Goal: Task Accomplishment & Management: Complete application form

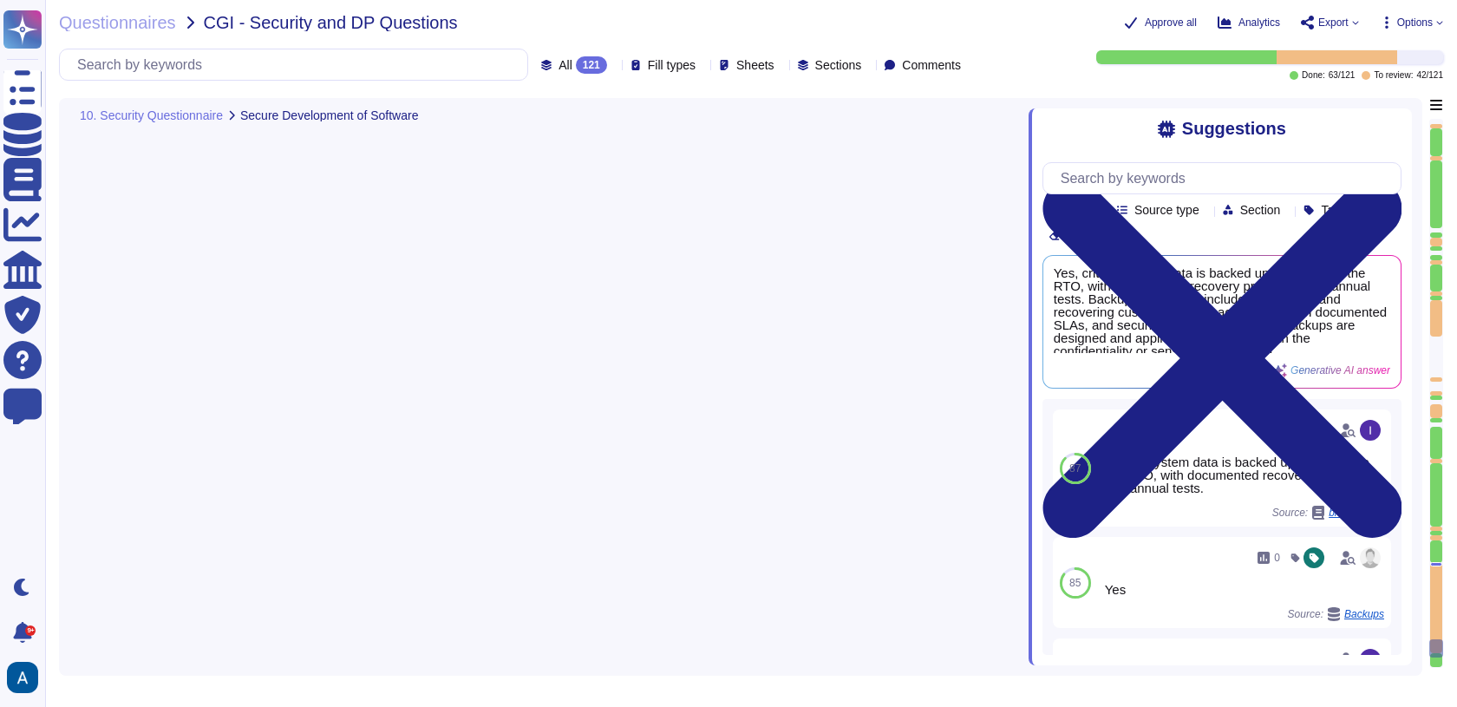
type textarea "All software developers receive secure development training appropriate to thei…"
type textarea "Yes, our organization has a Secure Software Development Life Cycle (SDLC) imple…"
type textarea "Yes, testing and development environments are separated from production environ…"
type textarea "Yes, software applications are subject to vulnerability testing. We have both a…"
type textarea "Yes, we conduct yearly external penetration tests on our software applications.…"
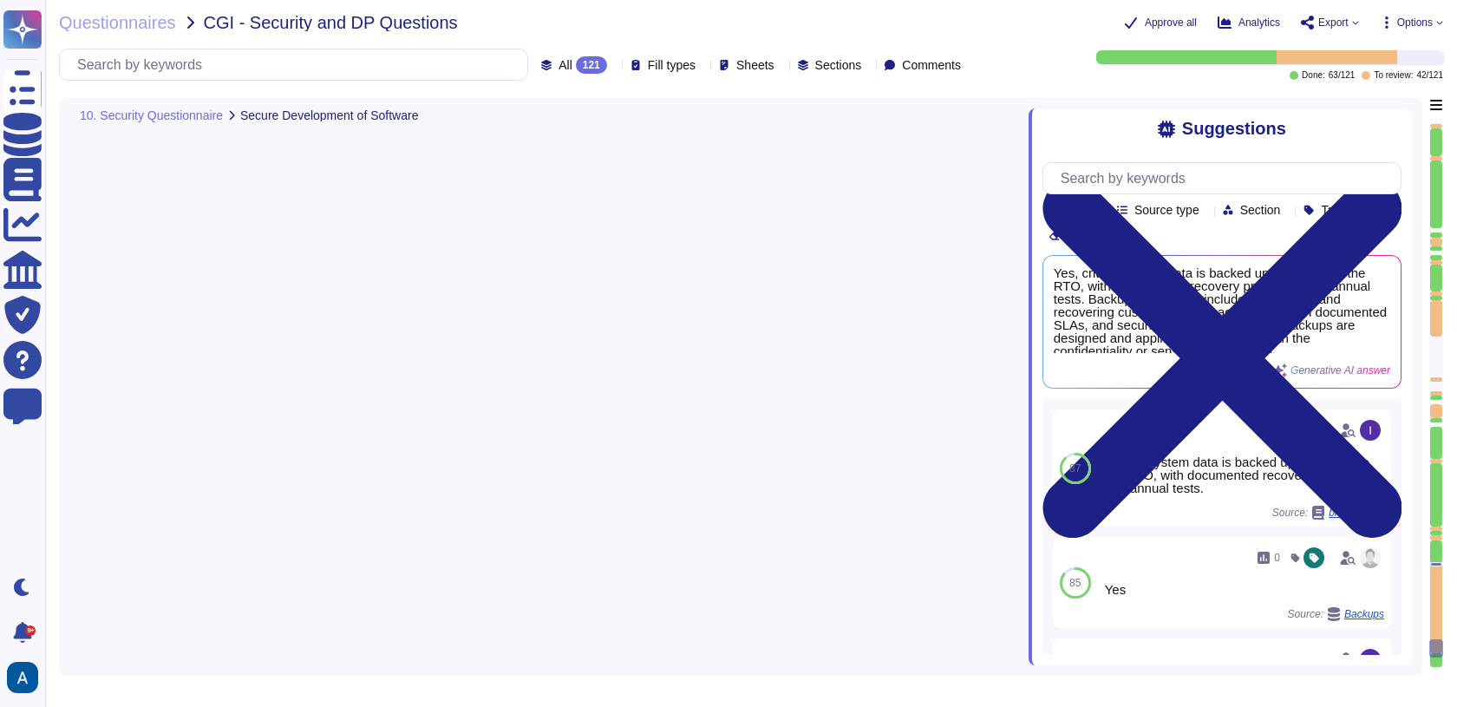
type textarea "Yes, BCP plans are tested annually at component, management, and departmental l…"
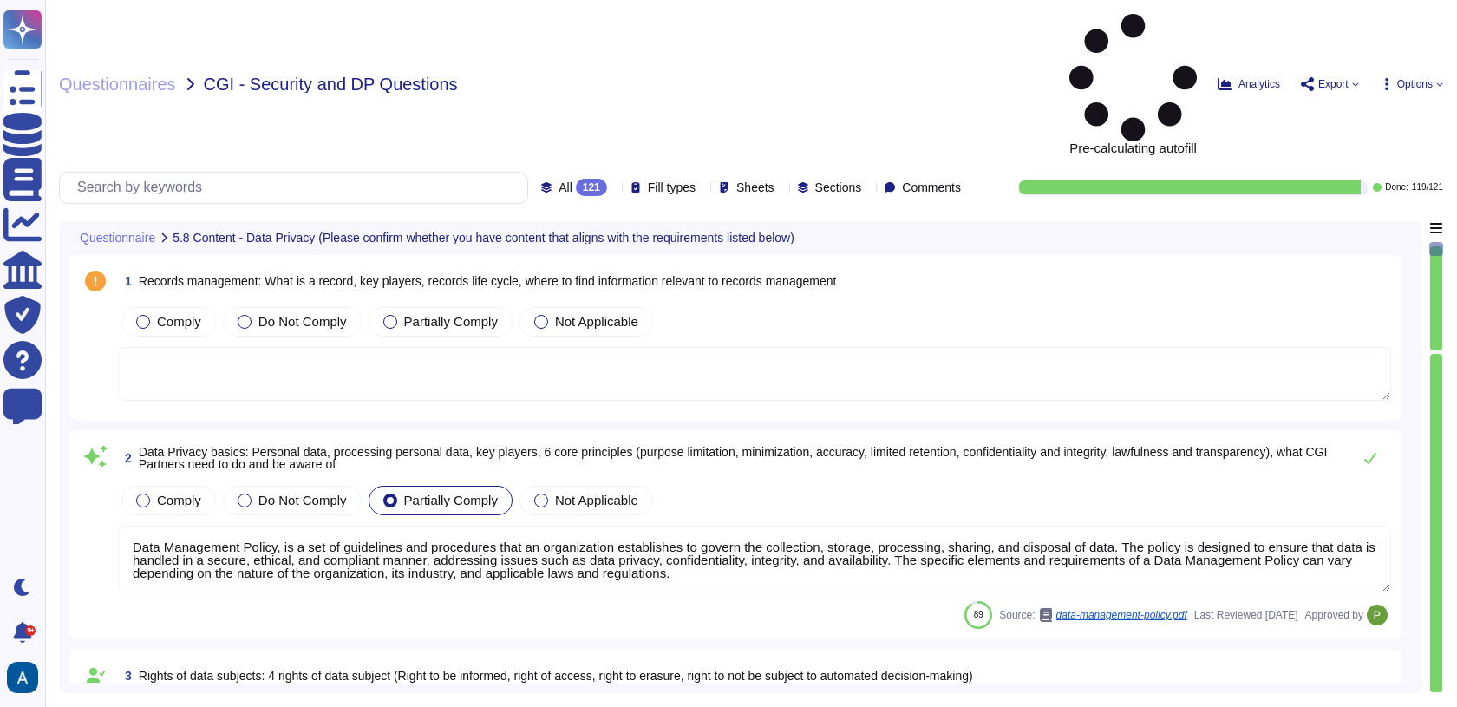
type textarea "Data Management Policy, is a set of guidelines and procedures that an organizat…"
type textarea "Read more abut how we use personal data in regards to third parties in our priv…"
type textarea "A thorough forensic report will be created about the events and decisions leadi…"
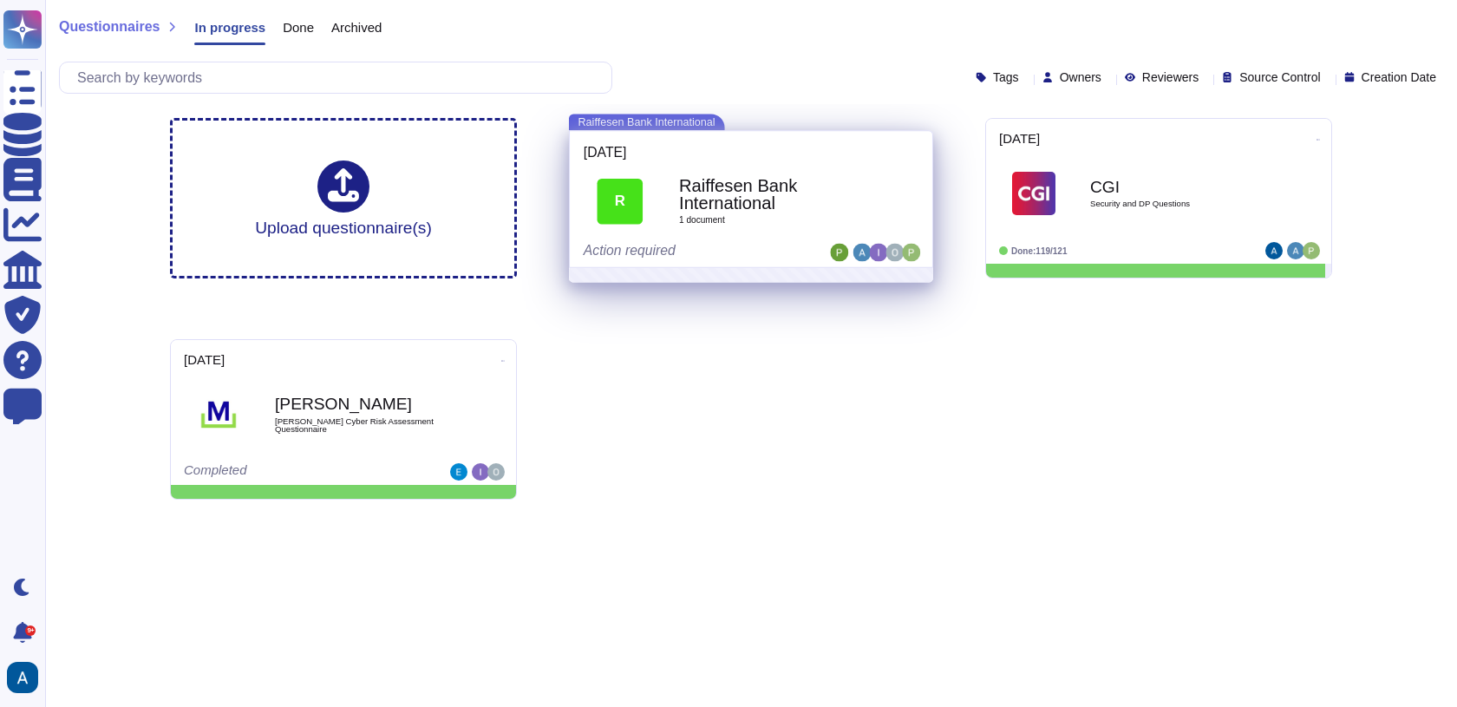
click at [785, 156] on div "[DATE]" at bounding box center [751, 152] width 335 height 14
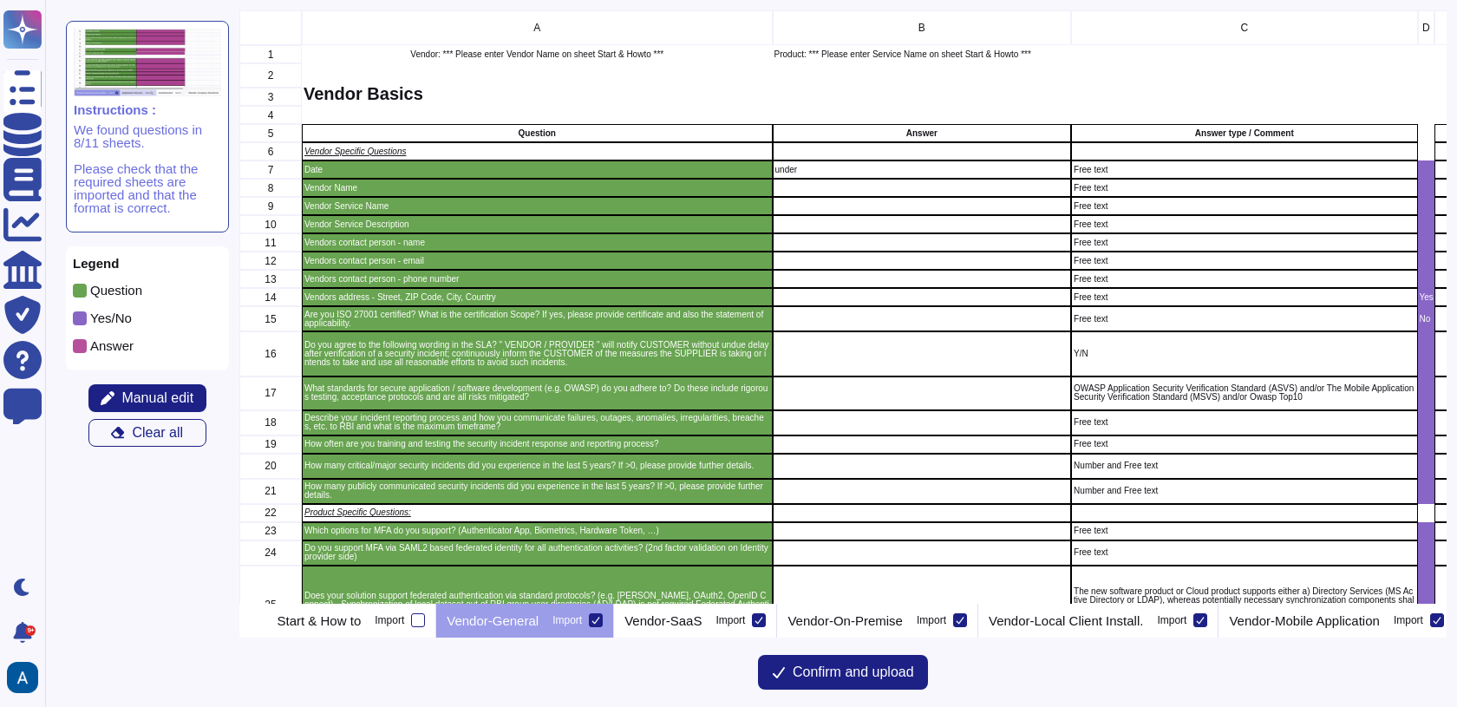
scroll to position [579, 1194]
click at [350, 623] on p "Start & How to" at bounding box center [320, 620] width 84 height 13
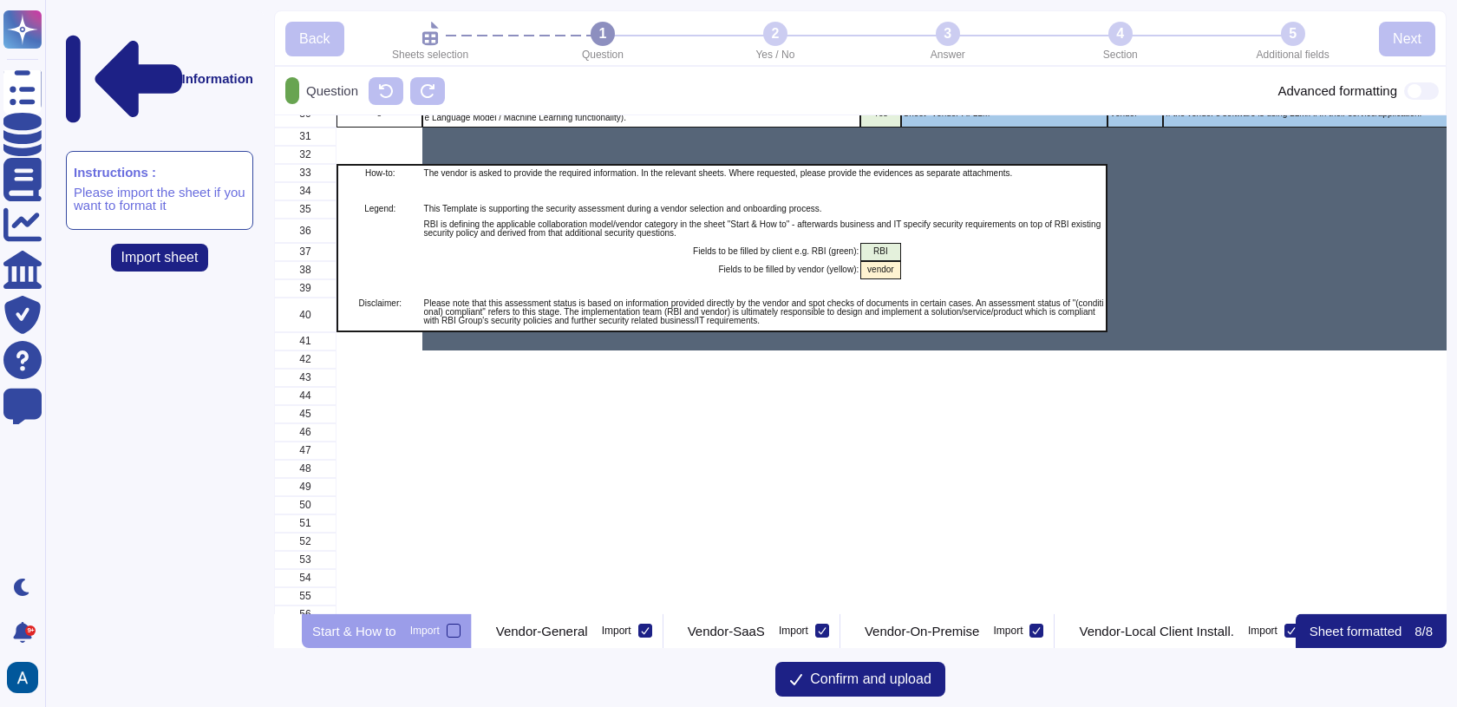
scroll to position [959, 0]
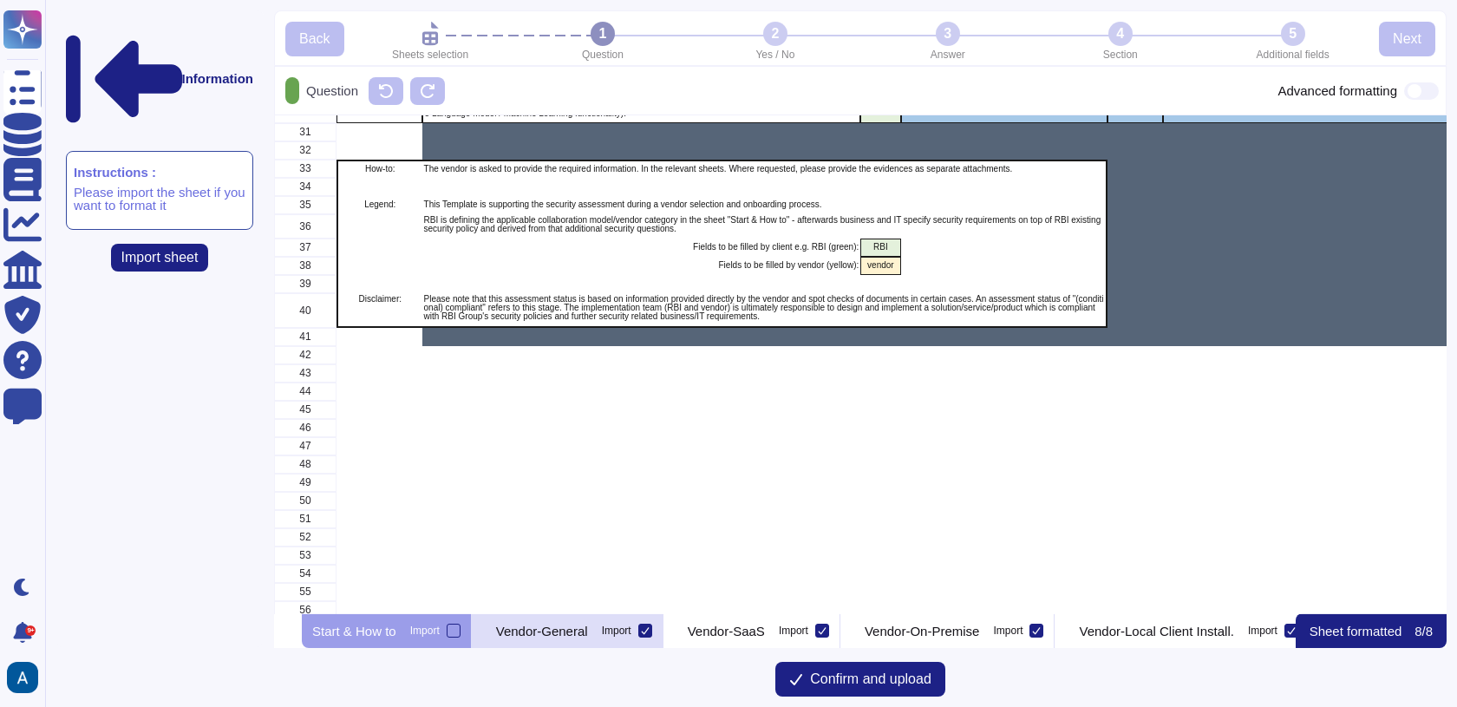
click at [588, 631] on p "Vendor-General" at bounding box center [542, 631] width 92 height 13
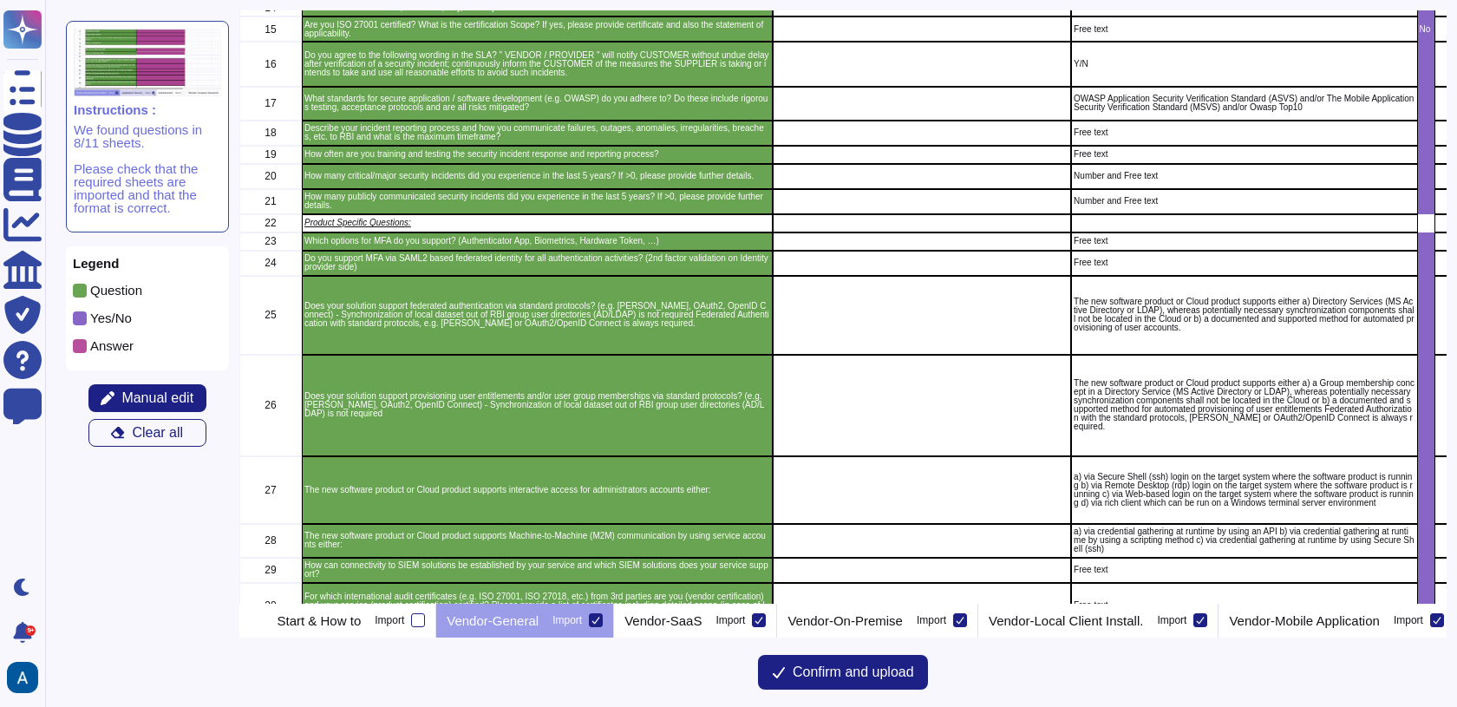
scroll to position [476, 0]
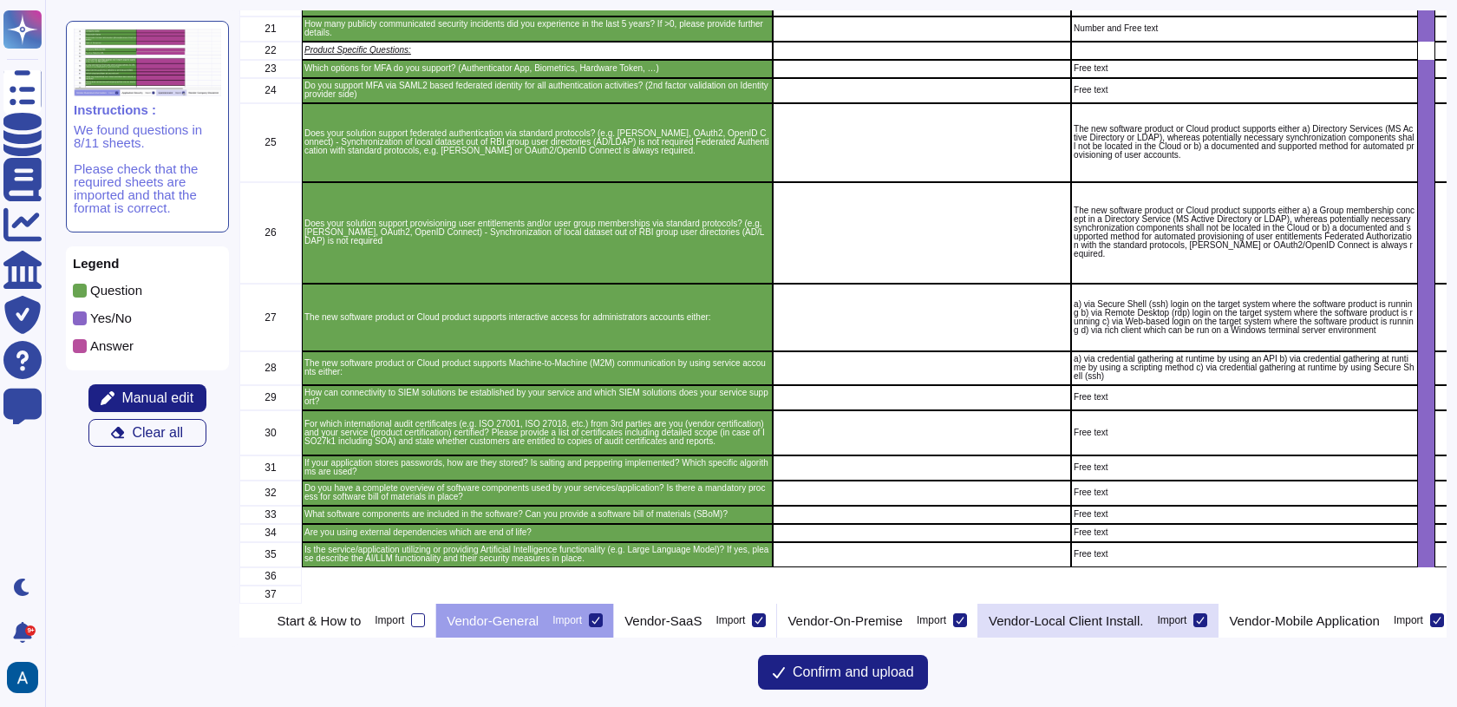
click at [1095, 618] on p "Vendor-Local Client Install." at bounding box center [1066, 620] width 154 height 13
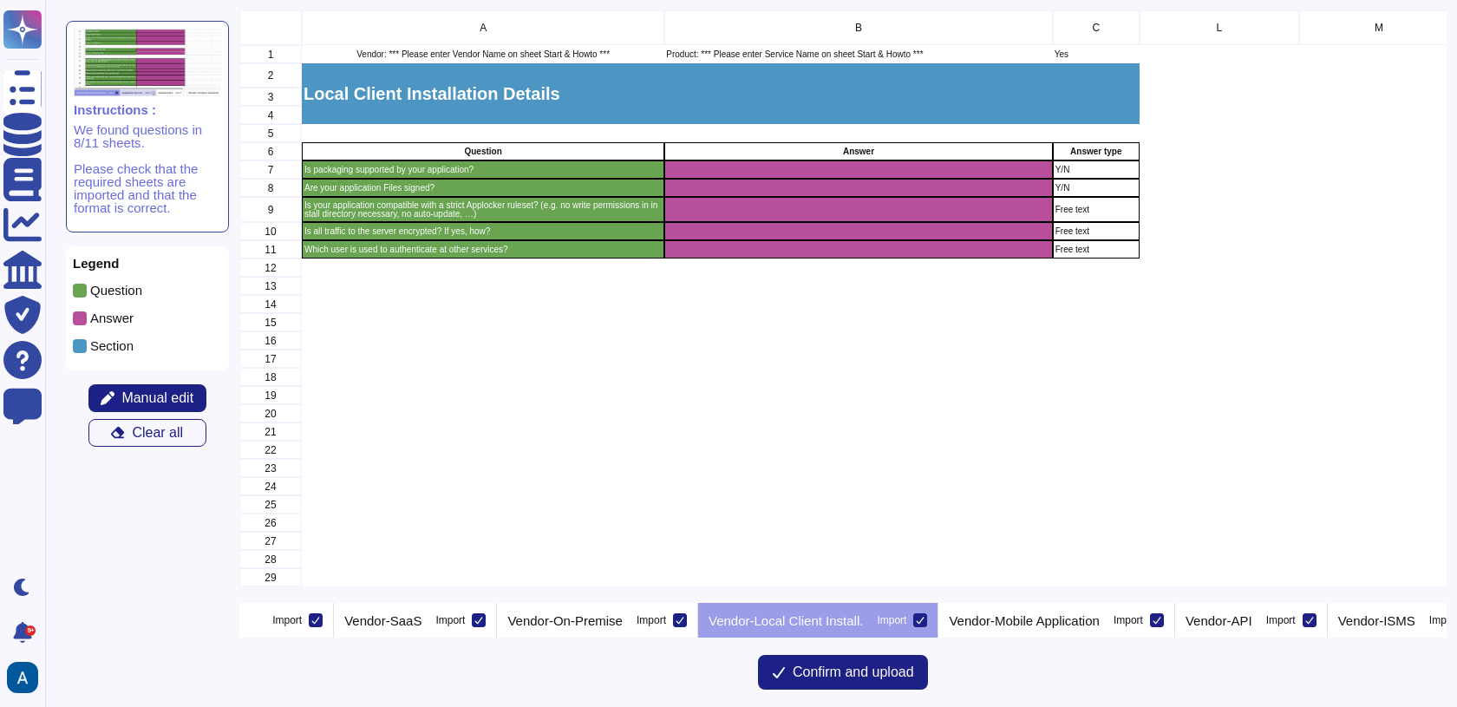
scroll to position [0, 286]
click at [1322, 619] on div "Vendor-API Import" at bounding box center [1245, 620] width 153 height 35
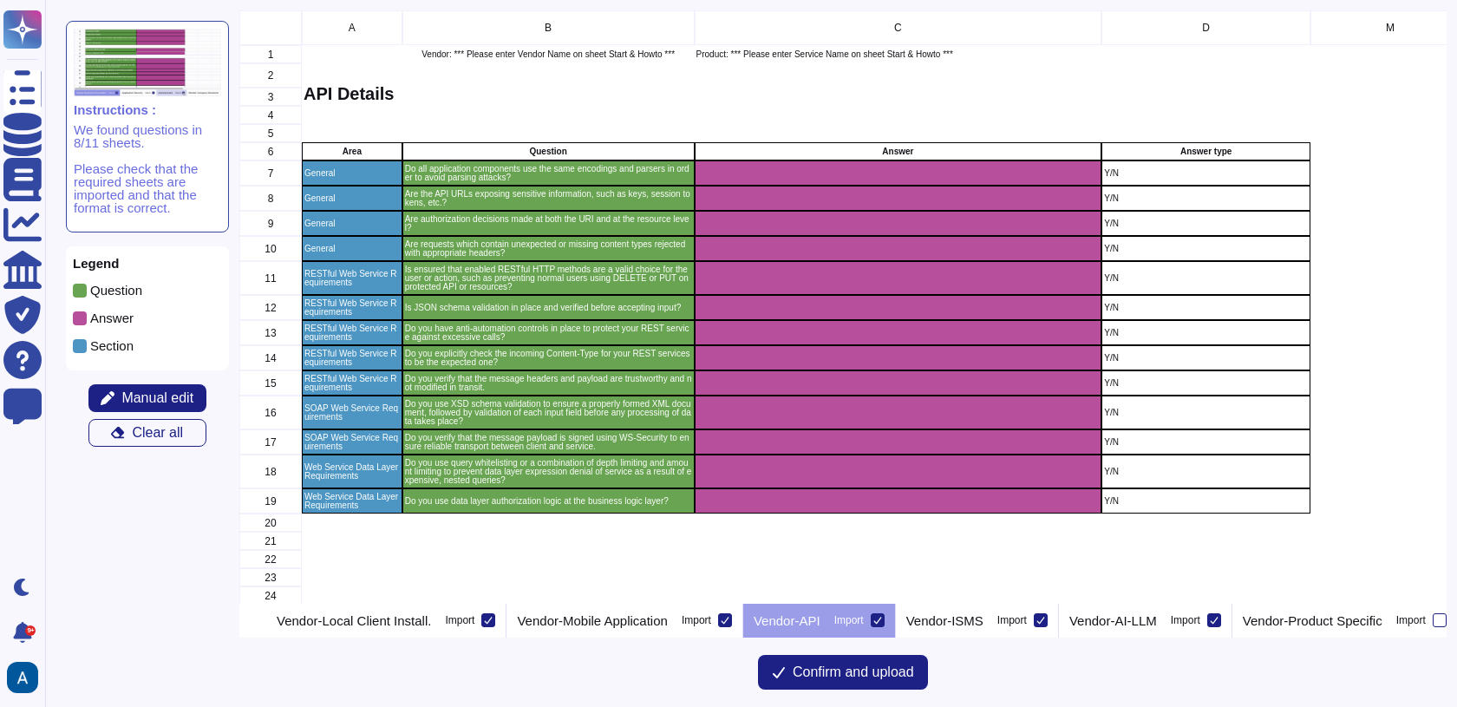
scroll to position [0, 734]
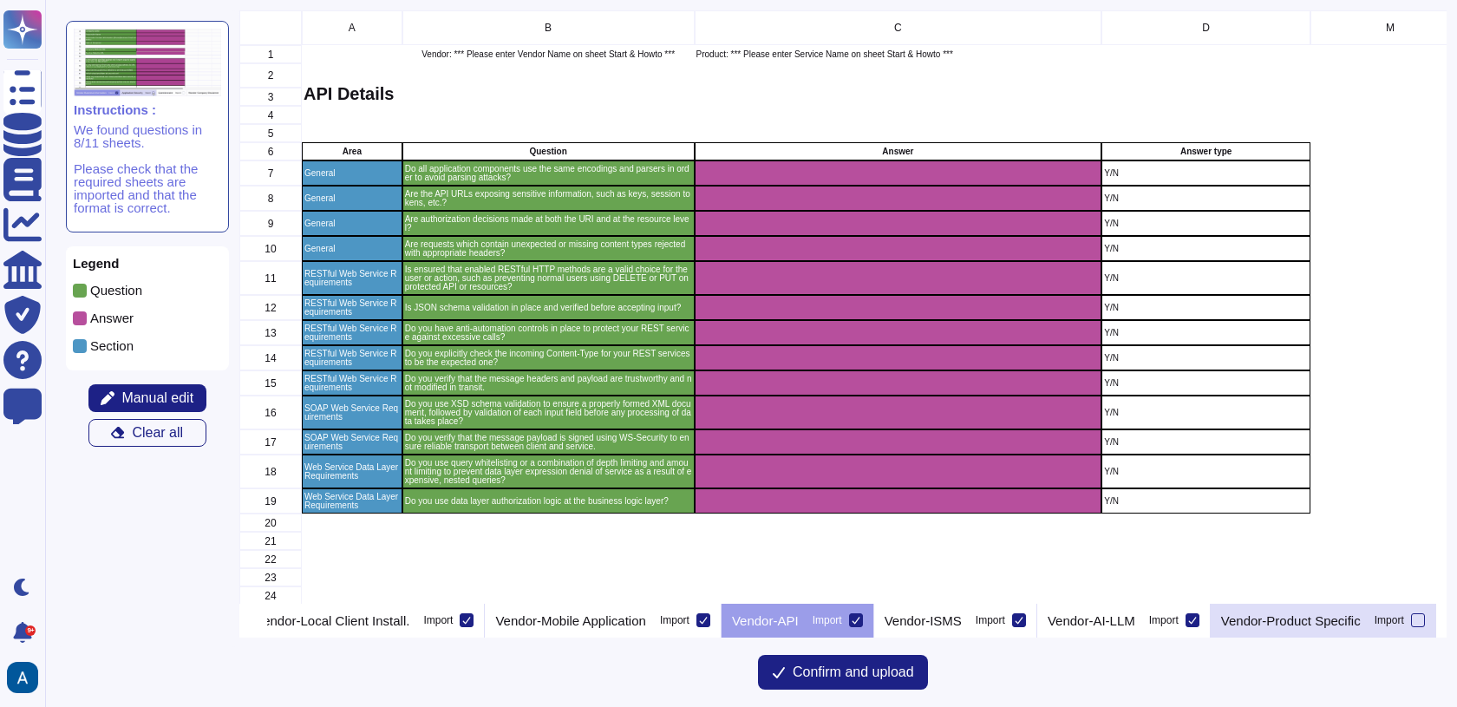
click at [1342, 618] on p "Vendor-Product Specific" at bounding box center [1291, 620] width 140 height 13
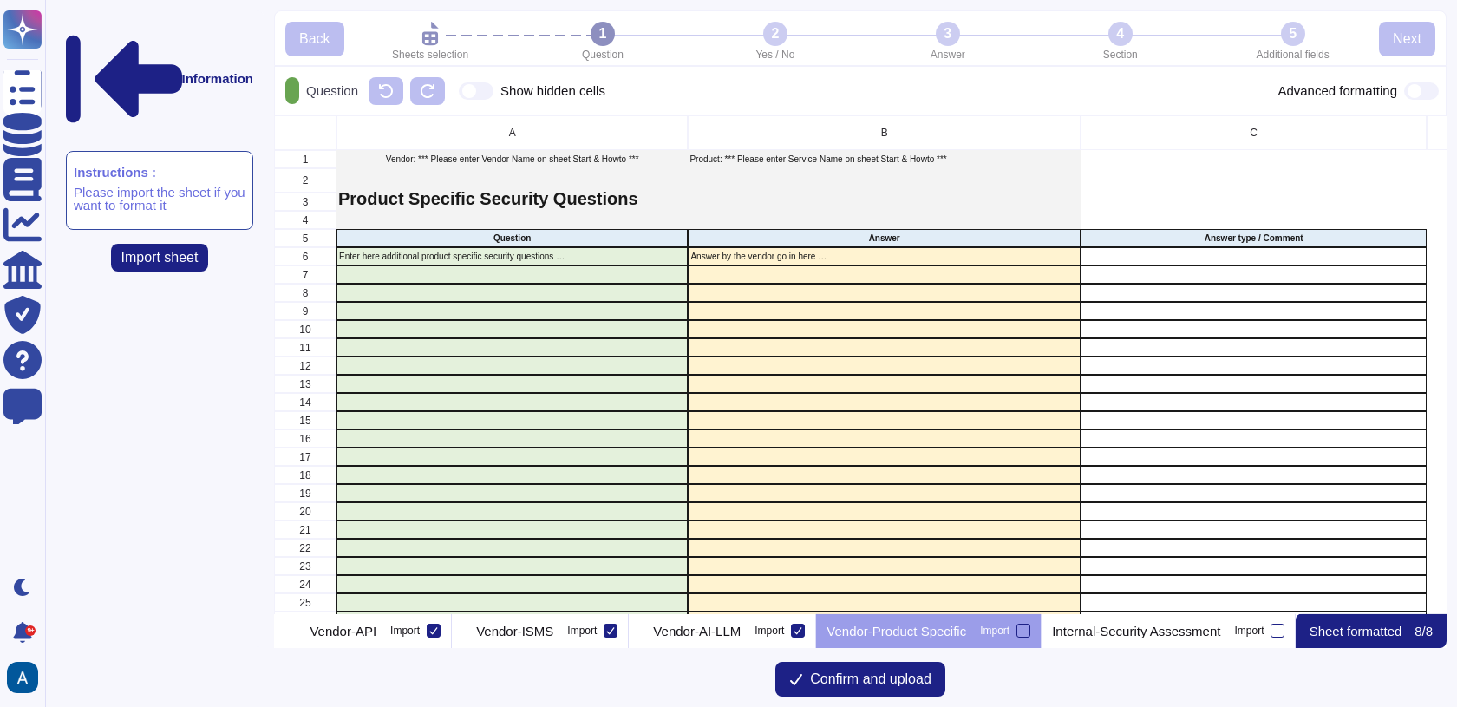
scroll to position [0, 1446]
click at [741, 636] on p "Vendor-AI-LLM" at bounding box center [697, 631] width 88 height 13
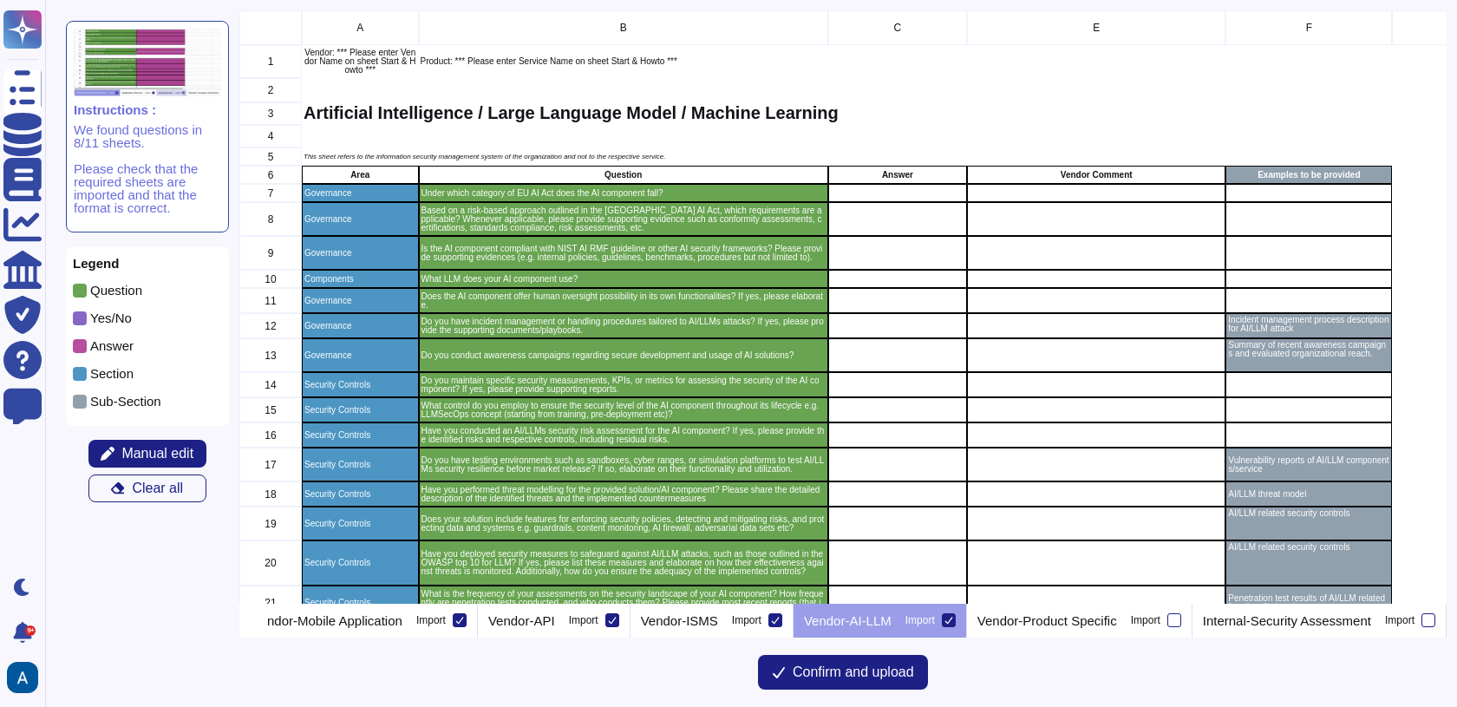
scroll to position [0, 1016]
